Goal: Transaction & Acquisition: Obtain resource

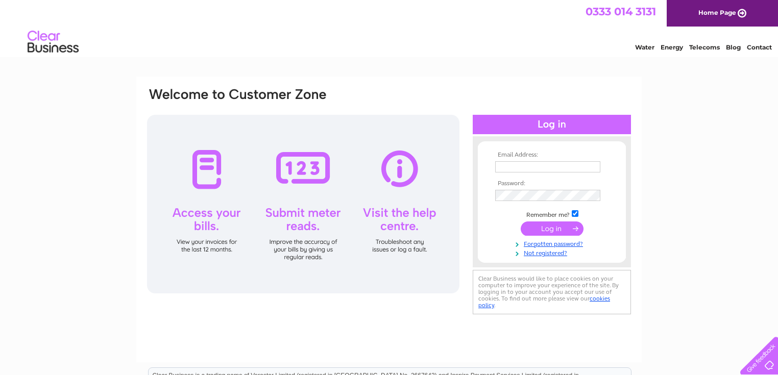
type input "alanbricklanestudios@gmail.com"
click at [545, 225] on input "submit" at bounding box center [552, 229] width 63 height 14
click at [562, 227] on input "submit" at bounding box center [552, 229] width 63 height 14
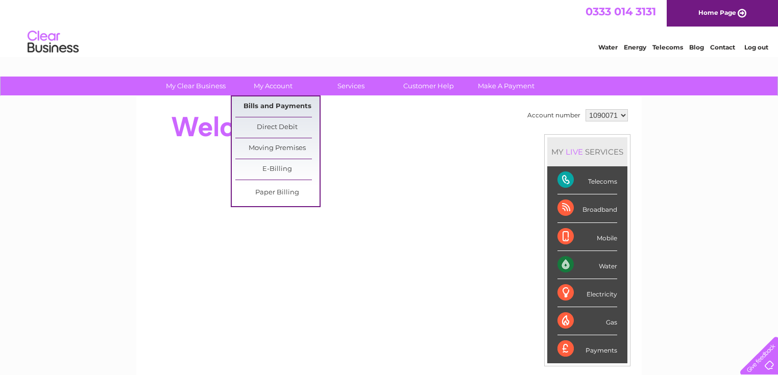
click at [281, 100] on link "Bills and Payments" at bounding box center [277, 107] width 84 height 20
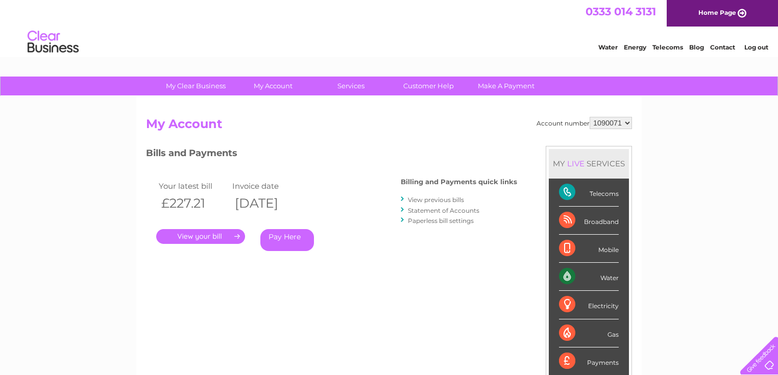
click at [435, 210] on link "Statement of Accounts" at bounding box center [444, 211] width 72 height 8
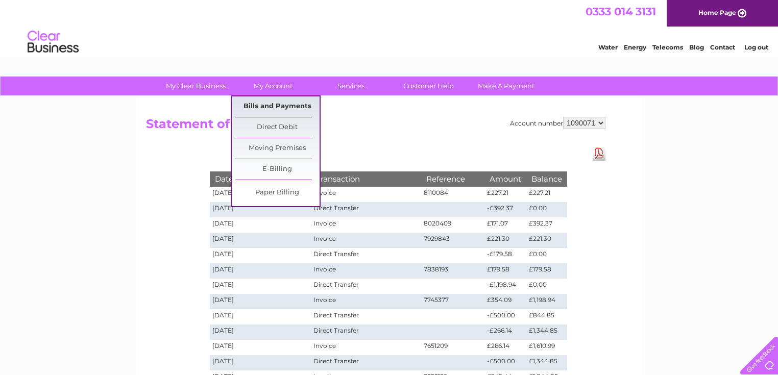
click at [290, 101] on link "Bills and Payments" at bounding box center [277, 107] width 84 height 20
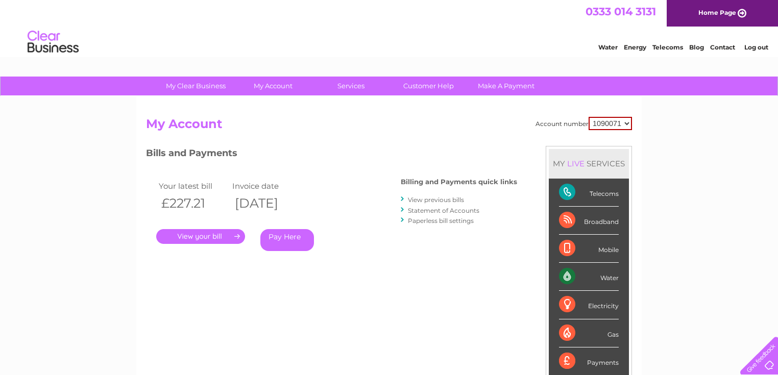
click at [215, 234] on link "." at bounding box center [200, 236] width 89 height 15
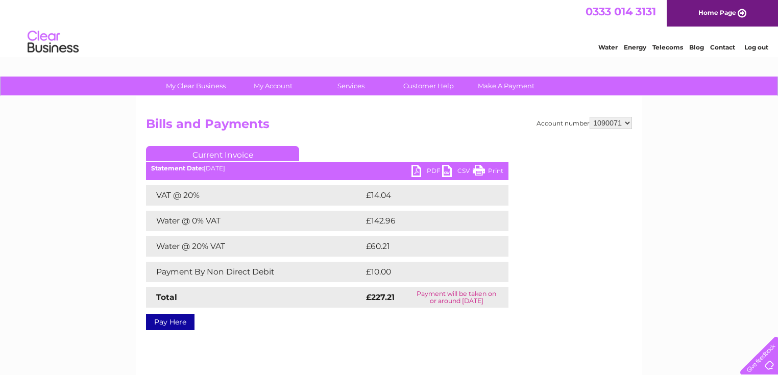
click at [427, 168] on link "PDF" at bounding box center [427, 172] width 31 height 15
